Goal: Information Seeking & Learning: Find specific fact

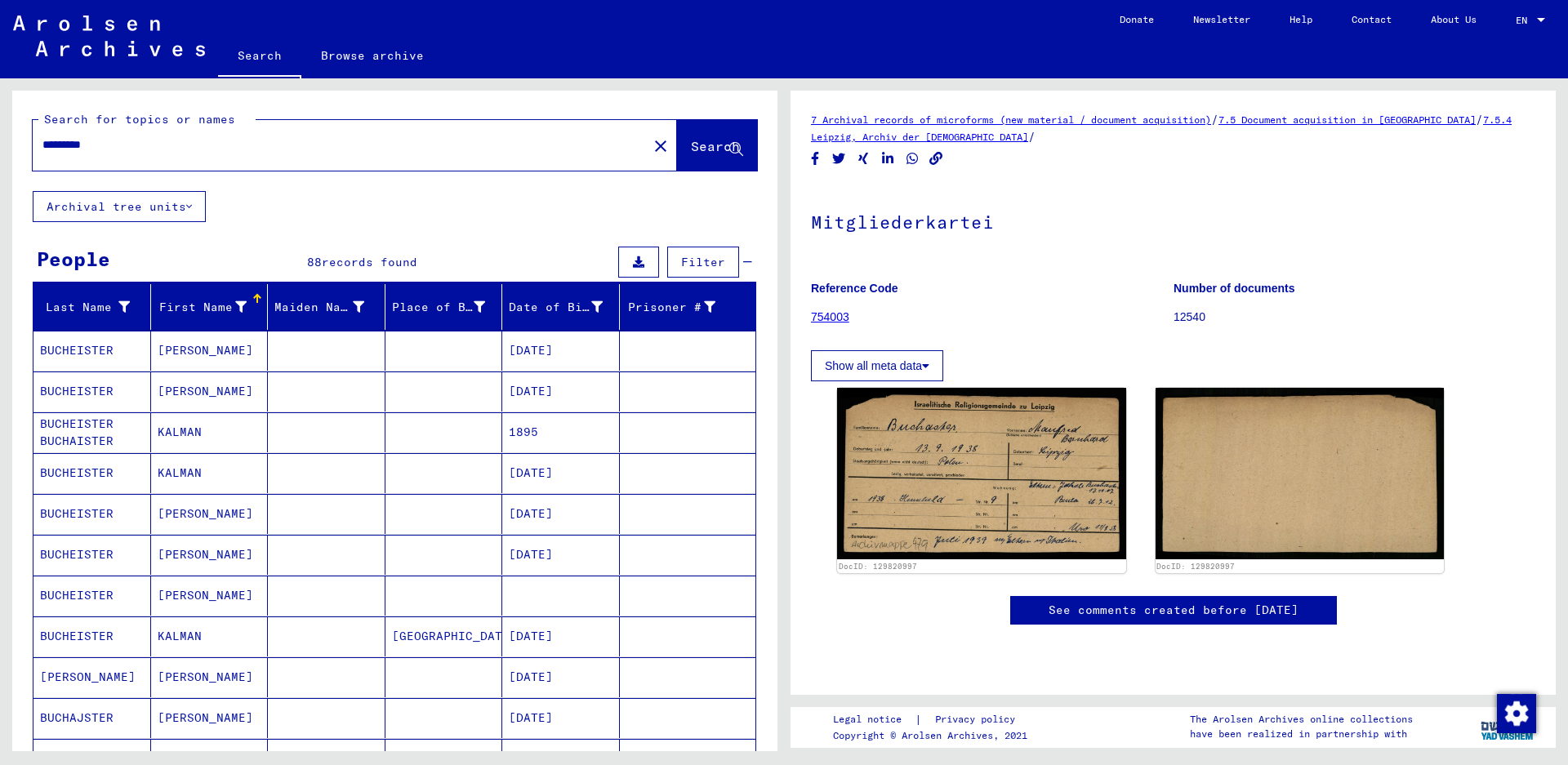
click at [178, 198] on button "Archival tree units" at bounding box center [119, 206] width 173 height 31
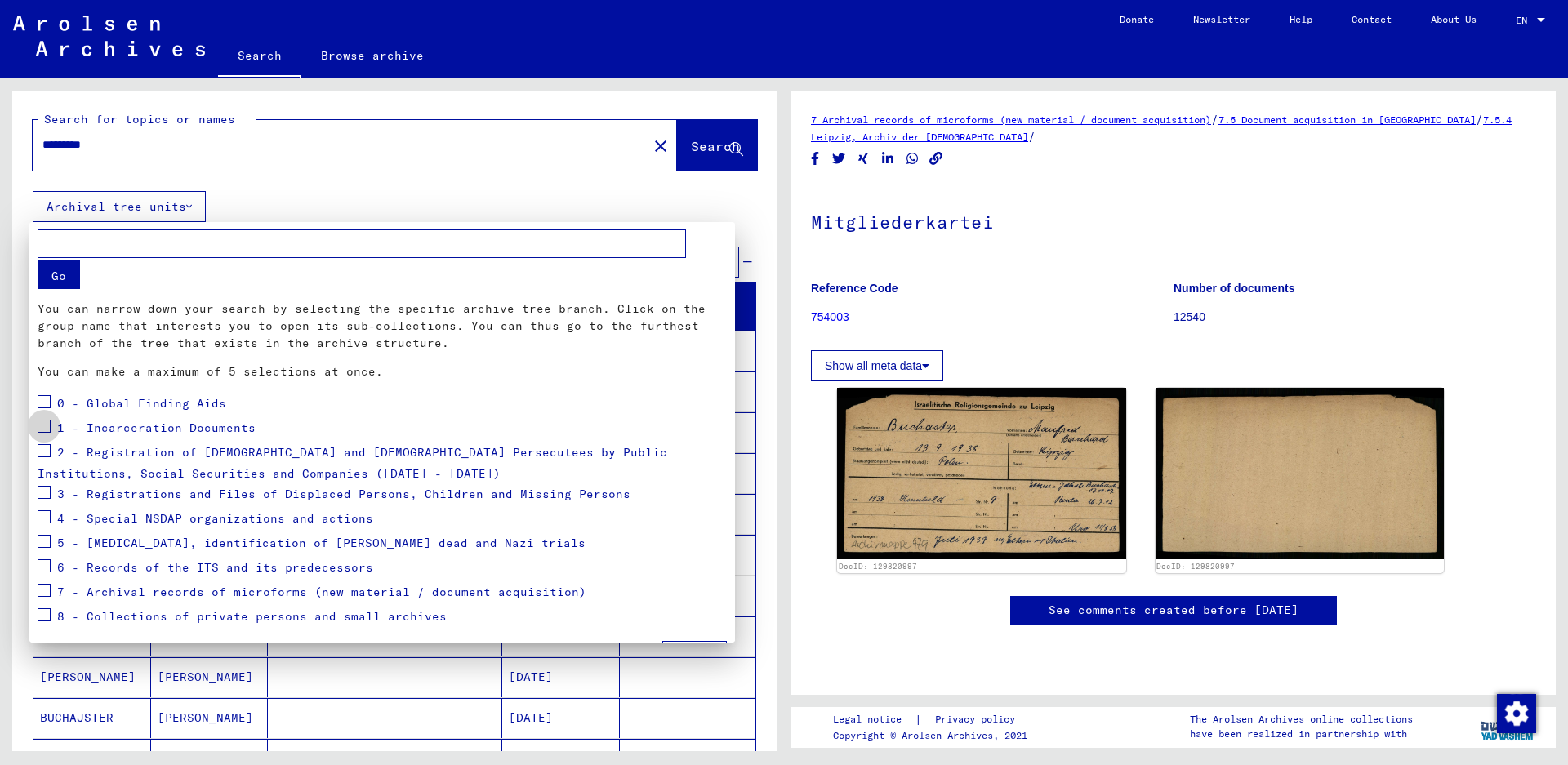
click at [44, 428] on span at bounding box center [44, 426] width 13 height 13
click at [63, 268] on button "Go" at bounding box center [59, 275] width 43 height 29
click at [46, 423] on span at bounding box center [44, 426] width 13 height 13
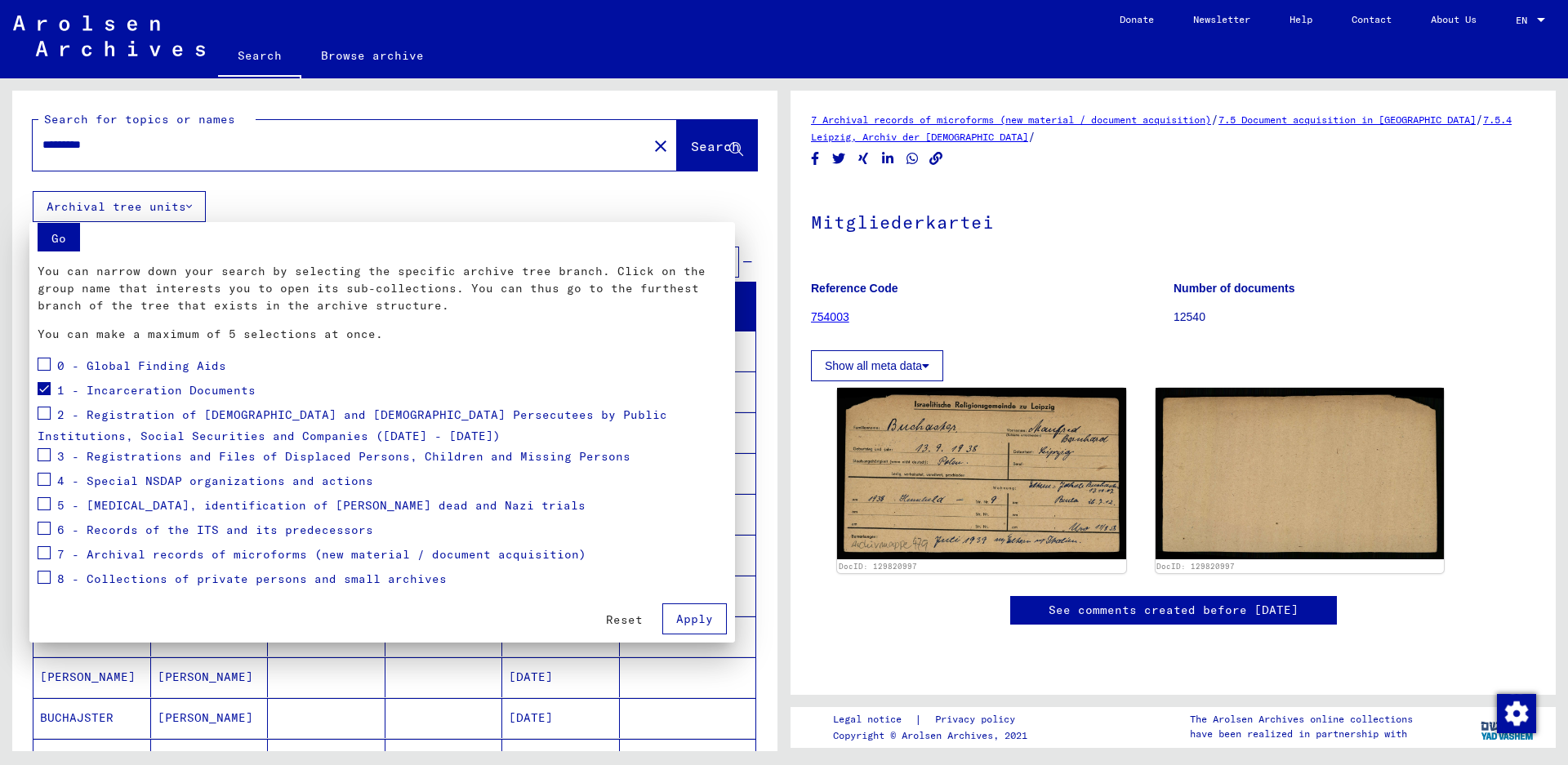
click at [686, 616] on span "Apply" at bounding box center [694, 619] width 36 height 15
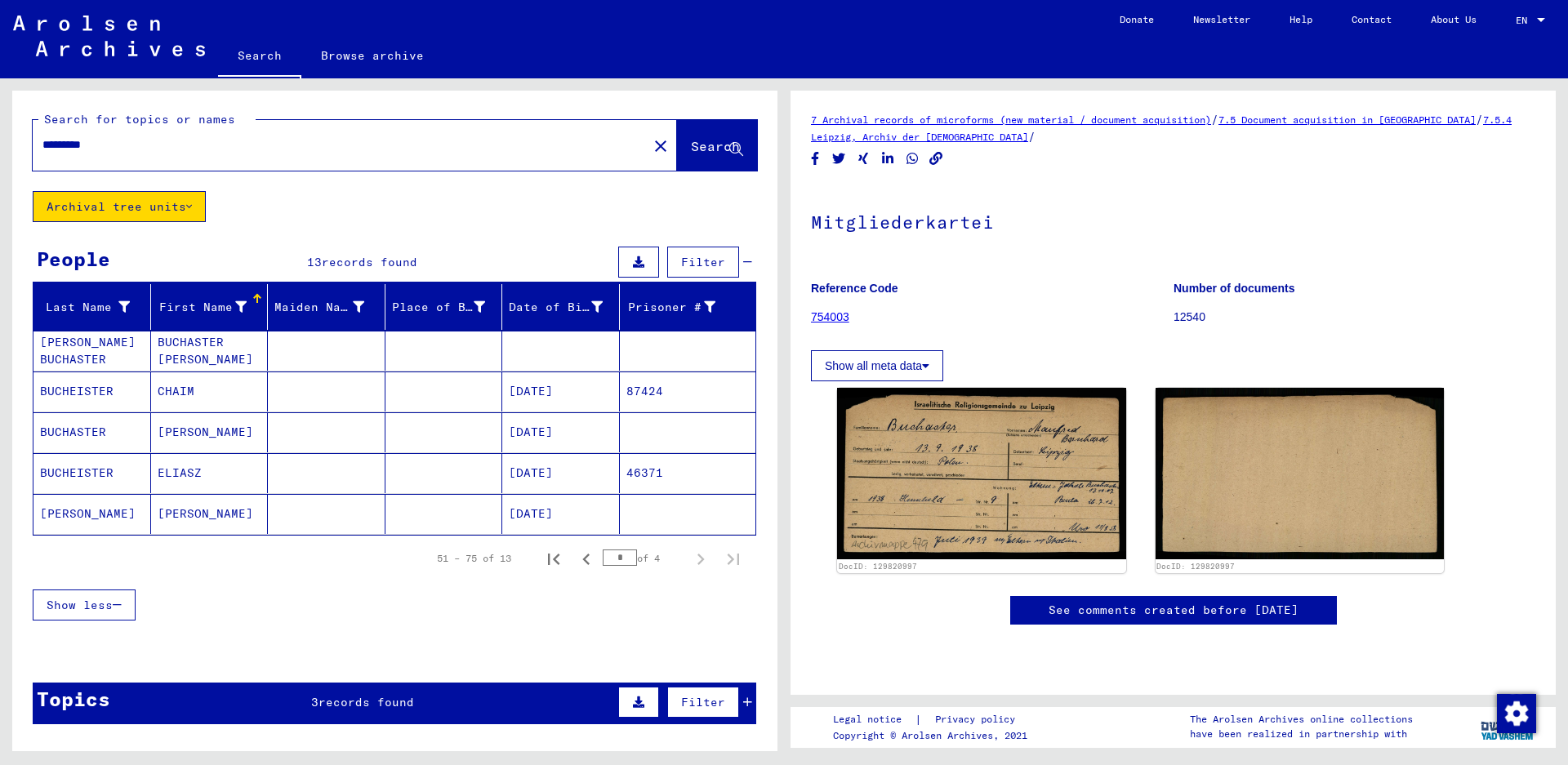
click at [85, 396] on mat-cell "BUCHEISTER" at bounding box center [92, 391] width 117 height 40
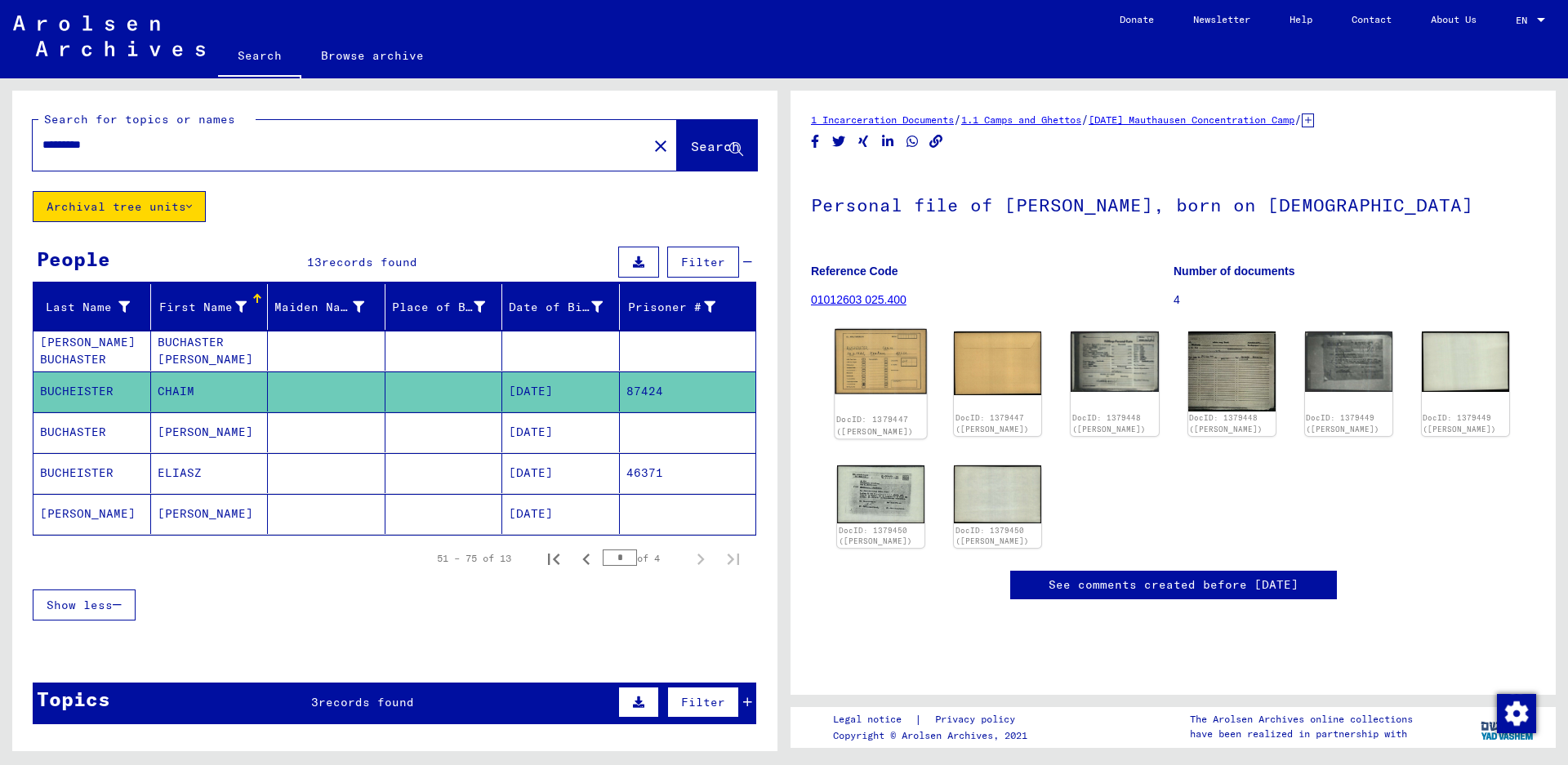
click at [857, 375] on img at bounding box center [880, 361] width 92 height 65
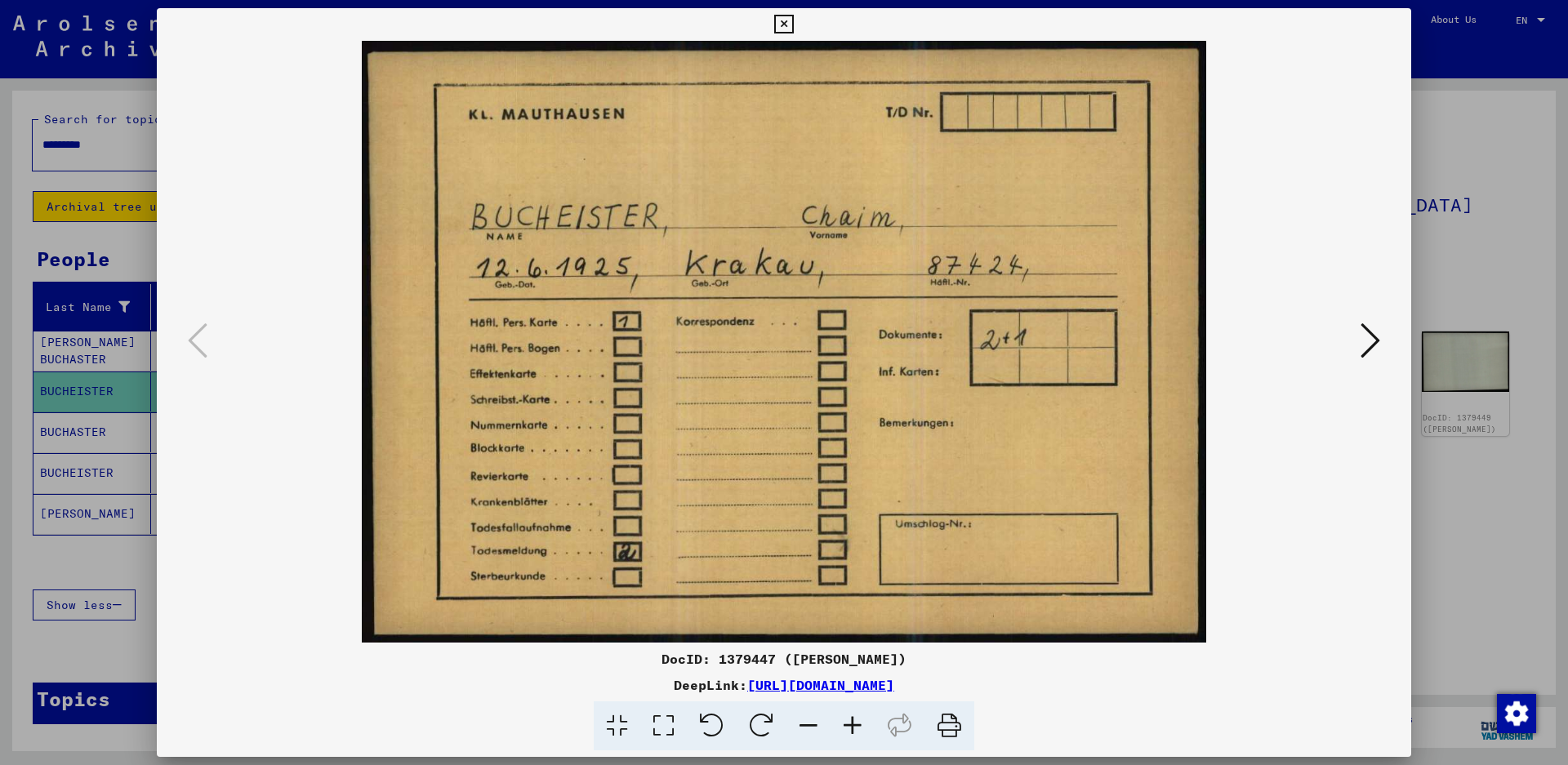
click at [798, 18] on button at bounding box center [783, 24] width 29 height 33
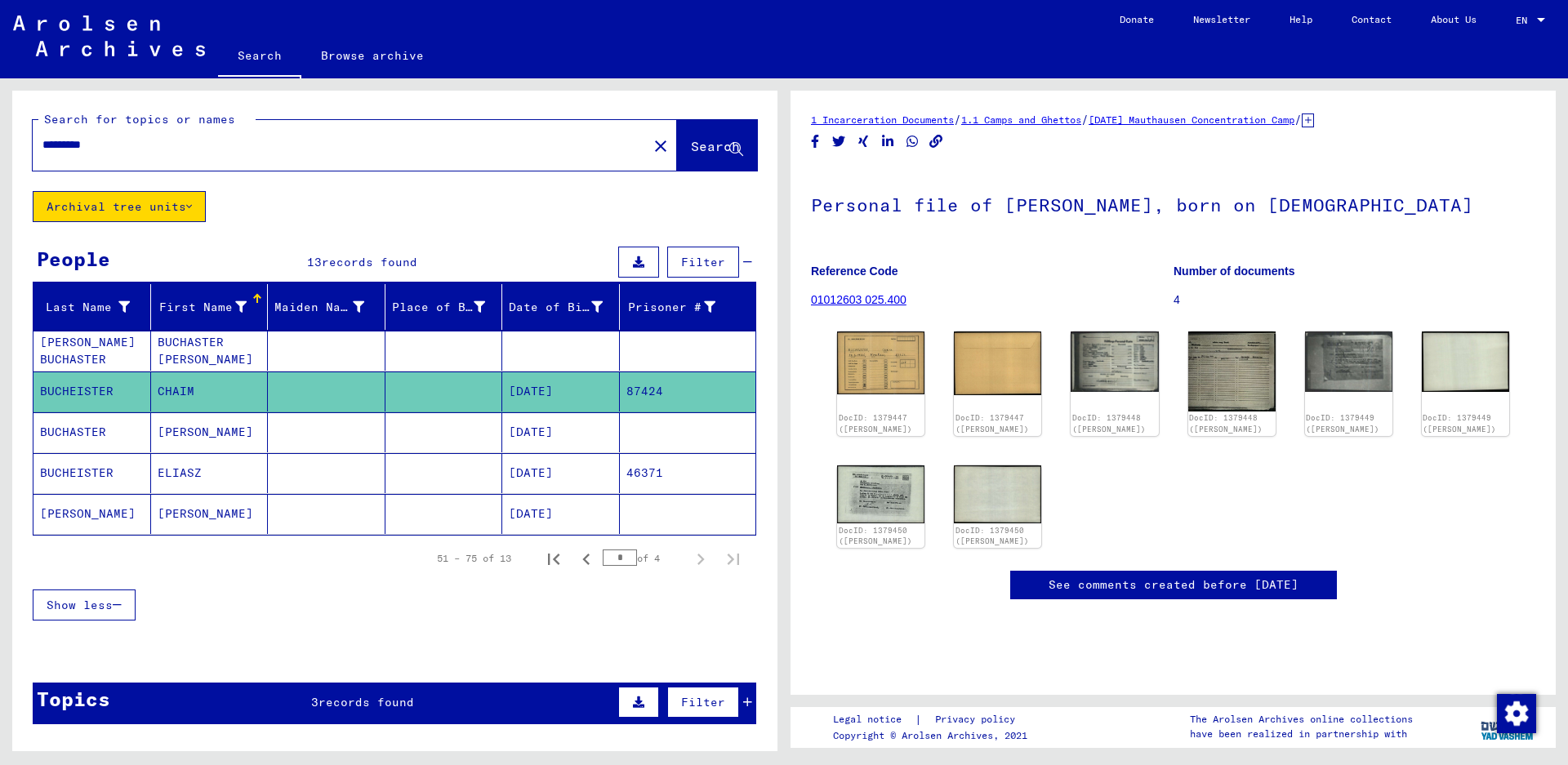
click at [65, 514] on mat-cell "[PERSON_NAME]" at bounding box center [92, 514] width 117 height 40
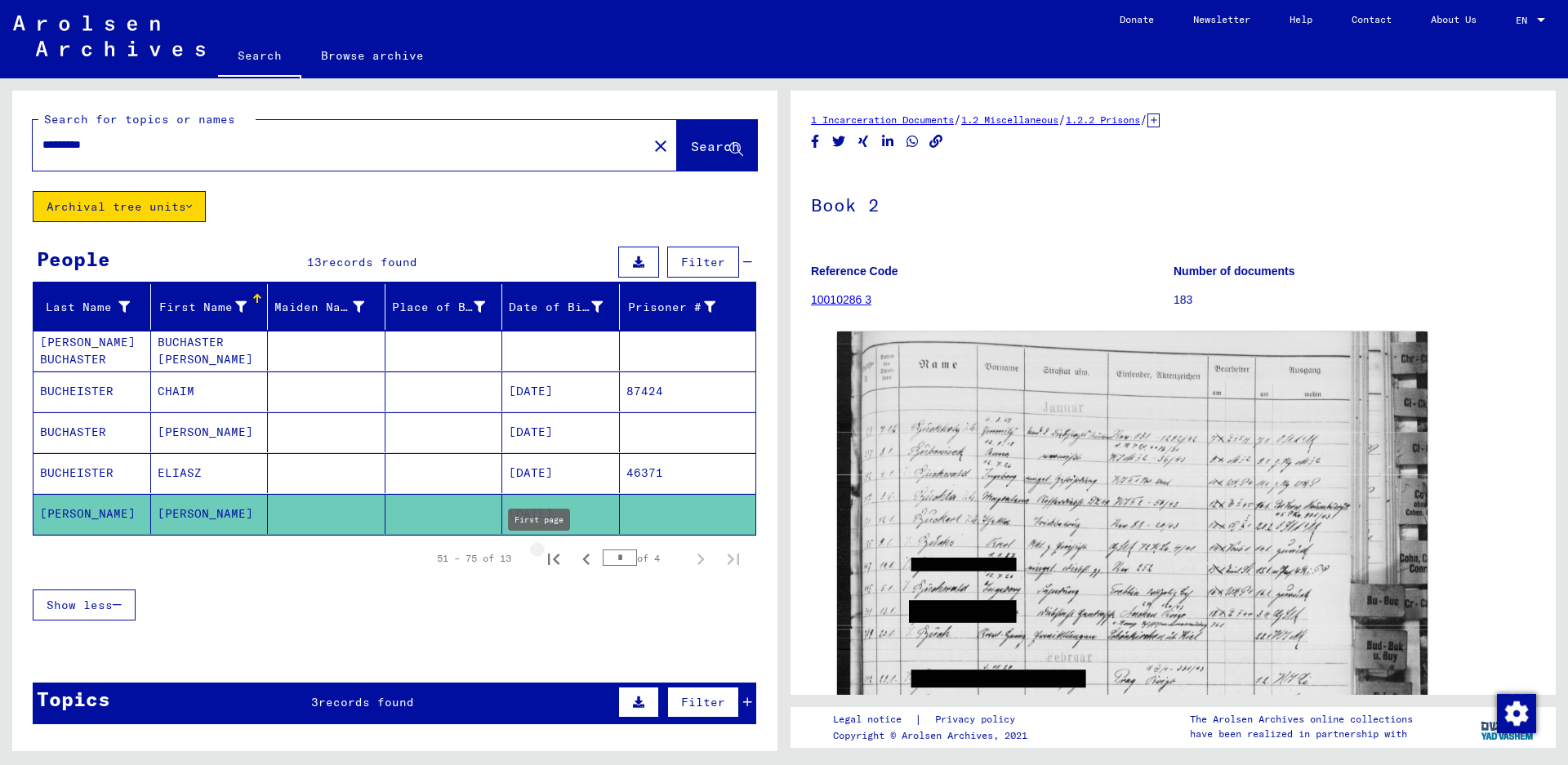
click at [545, 560] on icon "First page" at bounding box center [553, 558] width 23 height 23
type input "*"
